Goal: Obtain resource: Obtain resource

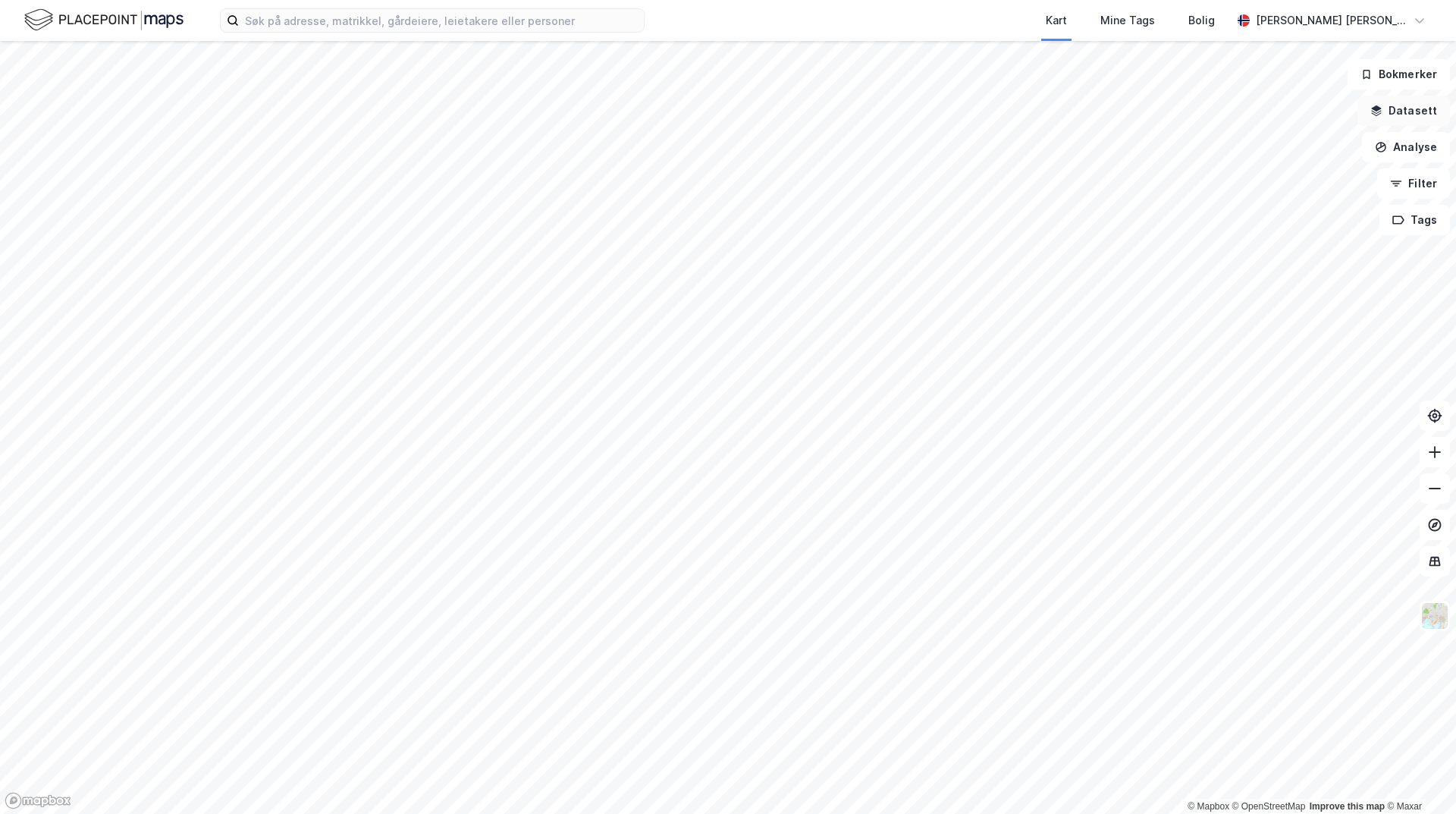
click at [1410, 115] on button "Datasett" at bounding box center [1404, 111] width 93 height 30
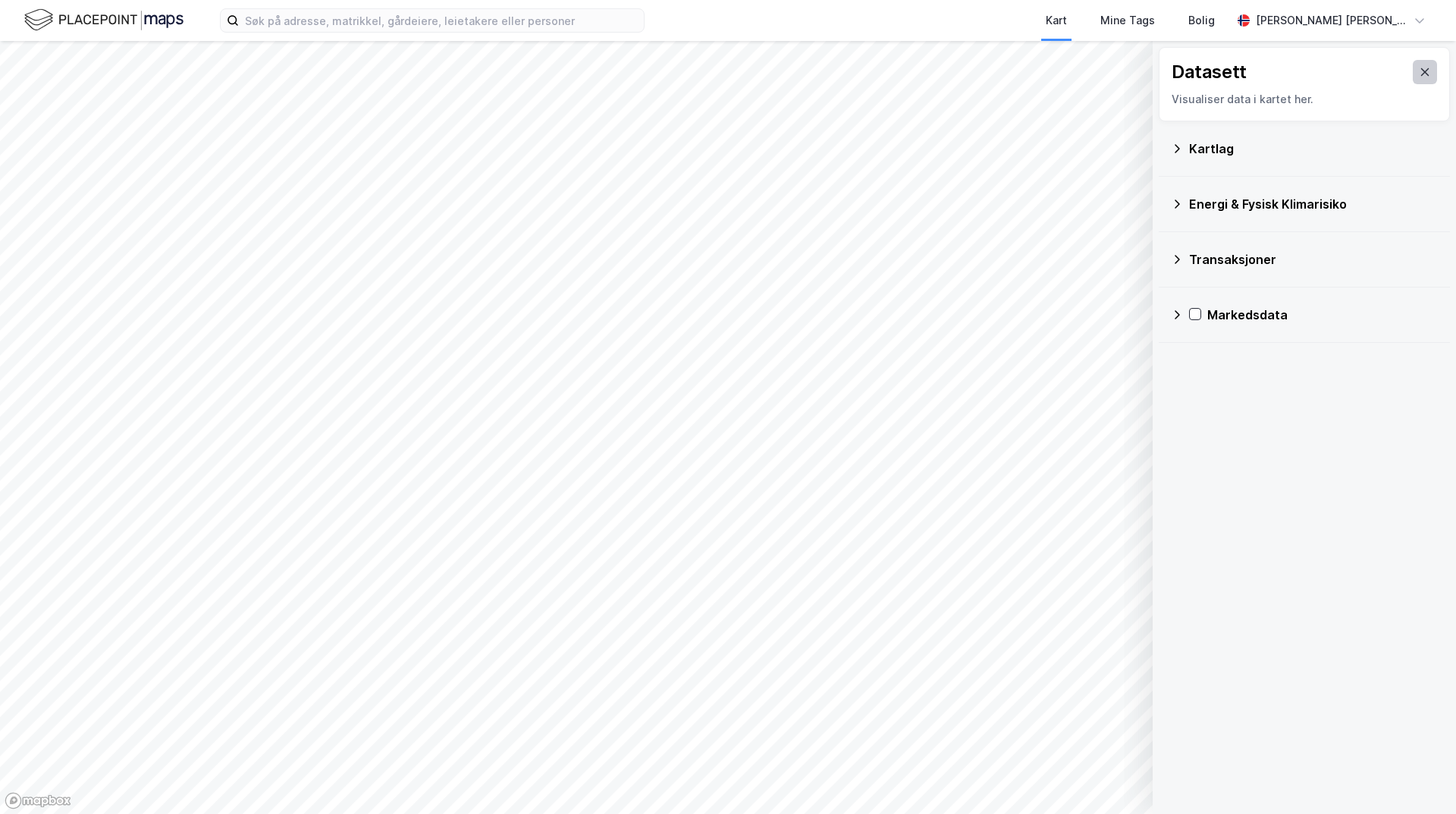
click at [1419, 72] on icon at bounding box center [1425, 72] width 12 height 12
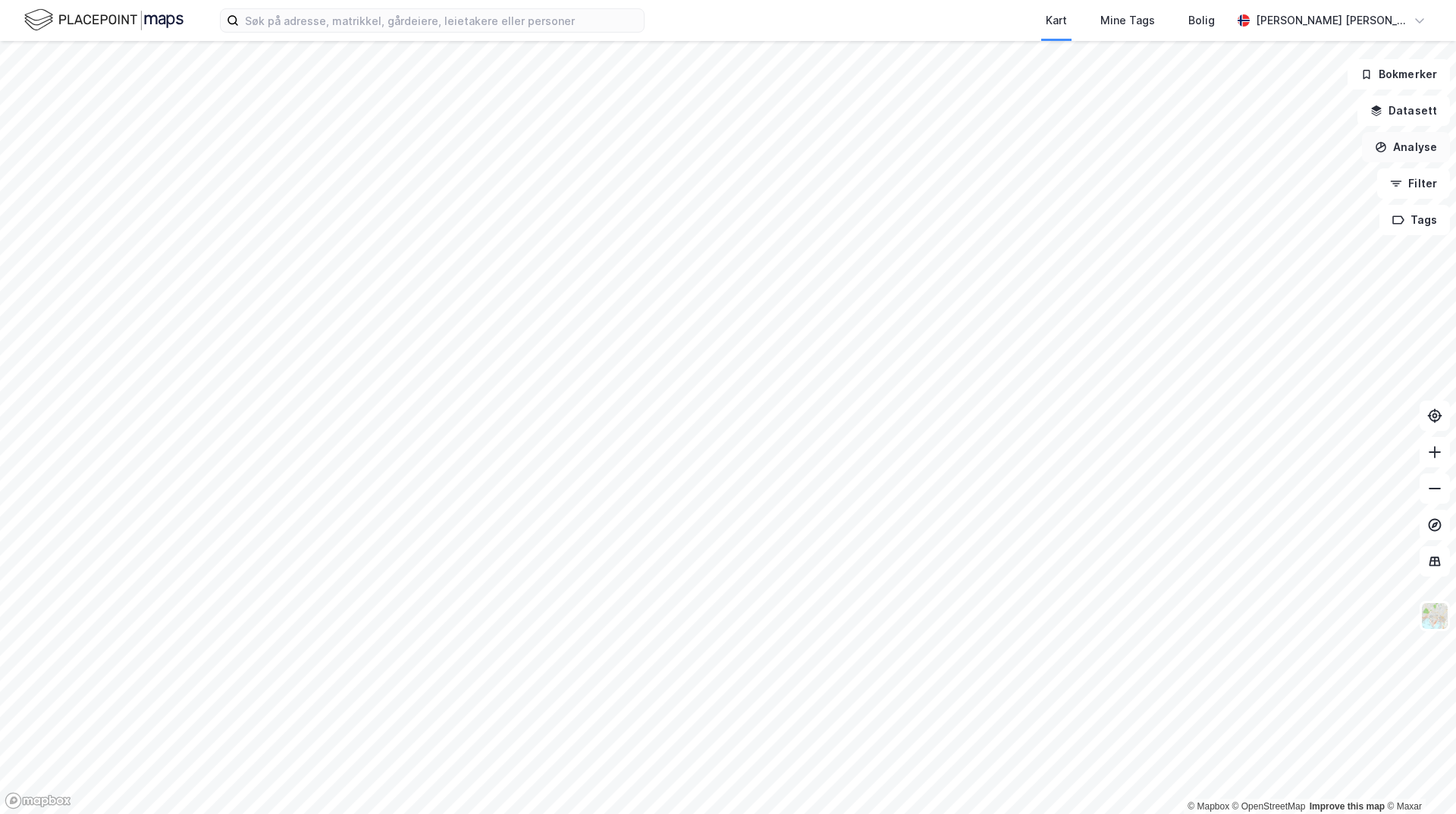
click at [1417, 140] on button "Analyse" at bounding box center [1405, 147] width 88 height 30
click at [1291, 186] on div "Tegn område" at bounding box center [1264, 179] width 174 height 25
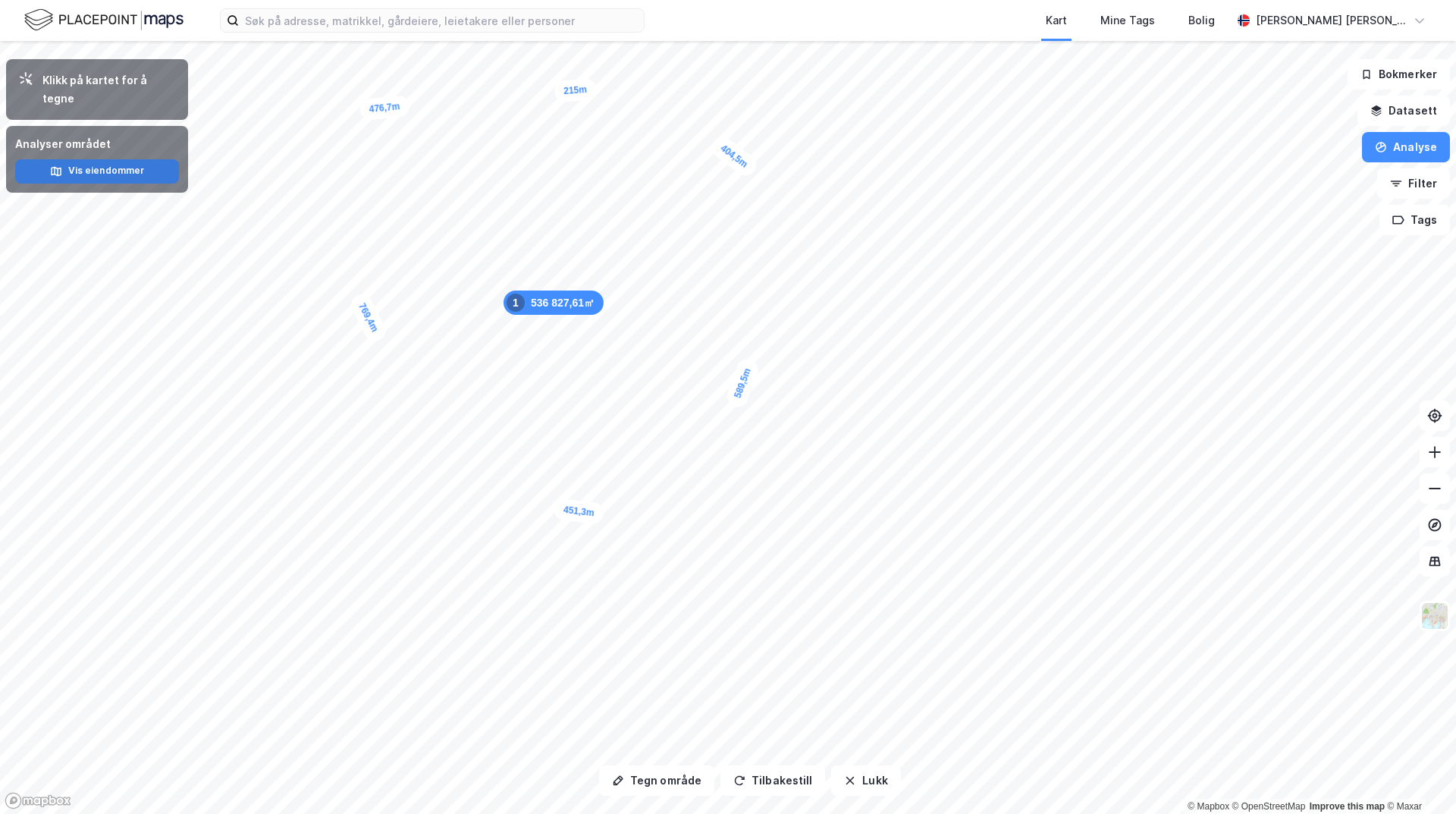
click at [106, 159] on button "Vis eiendommer" at bounding box center [97, 171] width 164 height 25
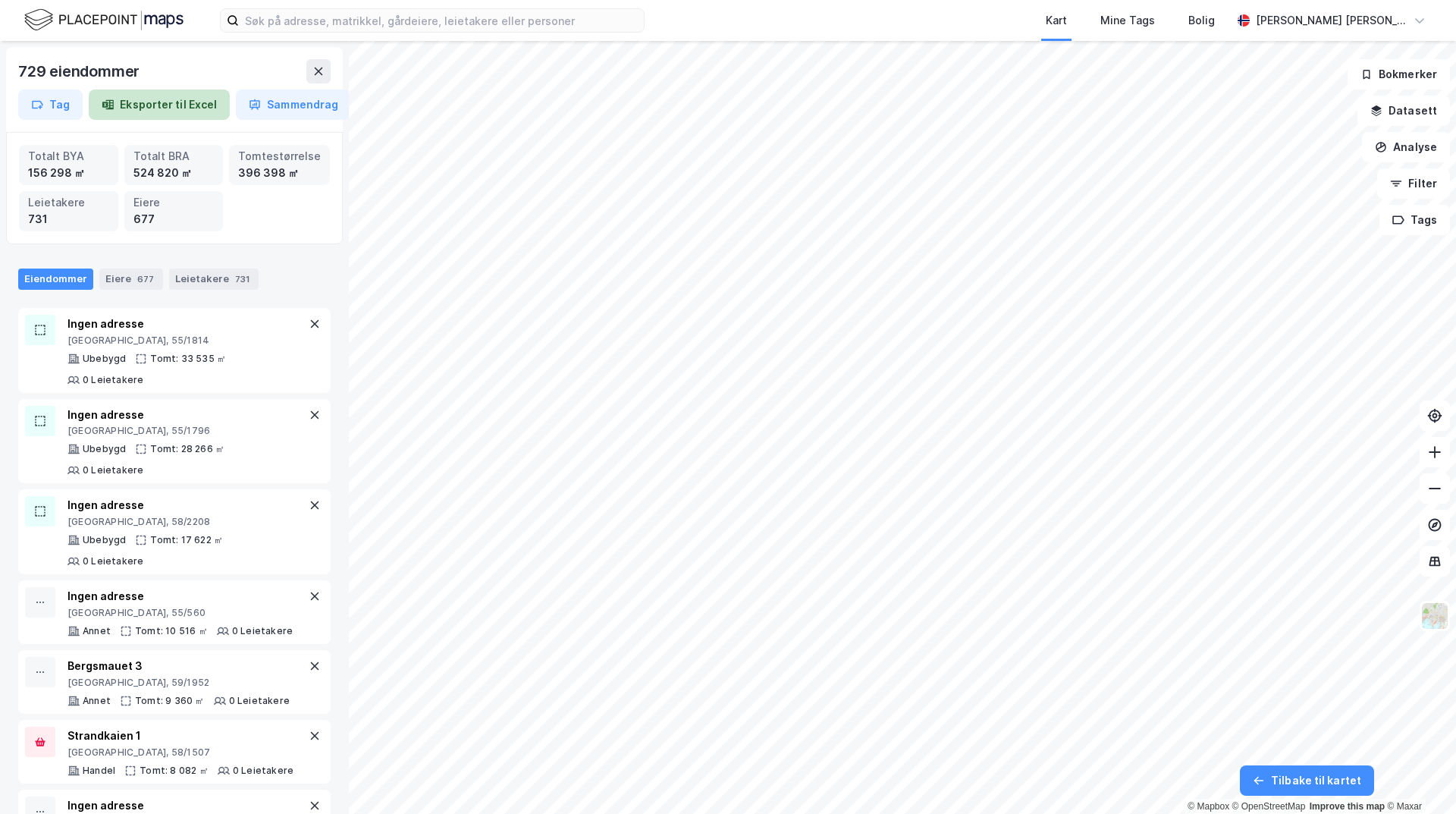
click at [178, 109] on button "Eksporter til Excel" at bounding box center [159, 104] width 141 height 30
